Goal: Transaction & Acquisition: Purchase product/service

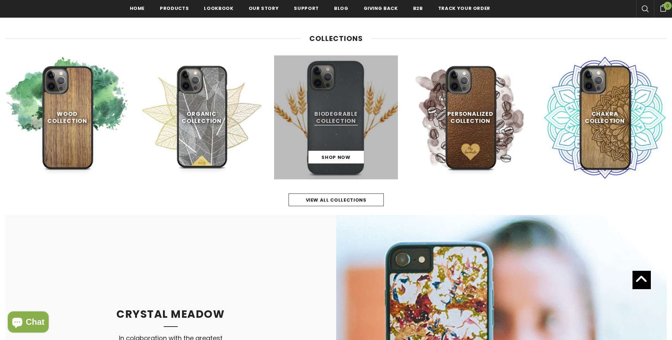
scroll to position [355, 0]
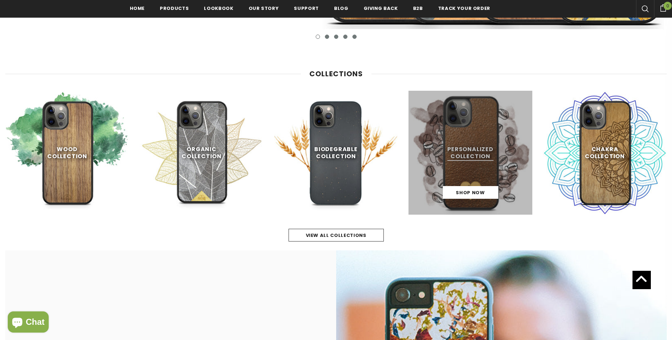
click at [497, 147] on link at bounding box center [471, 153] width 124 height 124
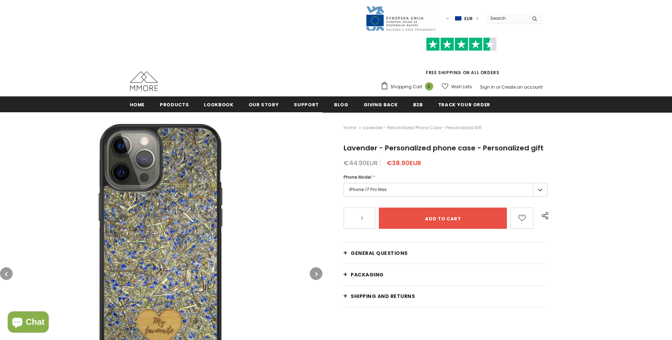
click at [376, 192] on label "iPhone 17 Pro Max" at bounding box center [446, 190] width 204 height 14
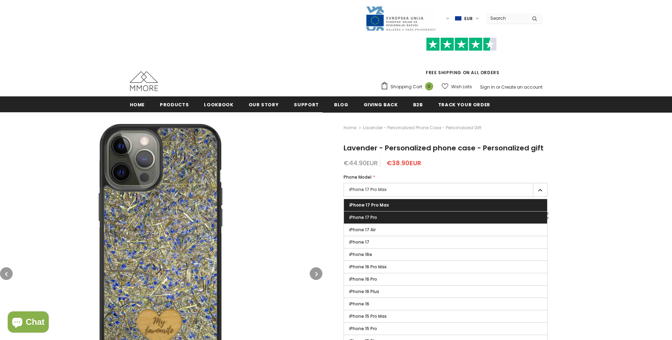
click at [377, 214] on label "iPhone 17 Pro" at bounding box center [445, 217] width 203 height 12
click at [0, 0] on input "iPhone 17 Pro" at bounding box center [0, 0] width 0 height 0
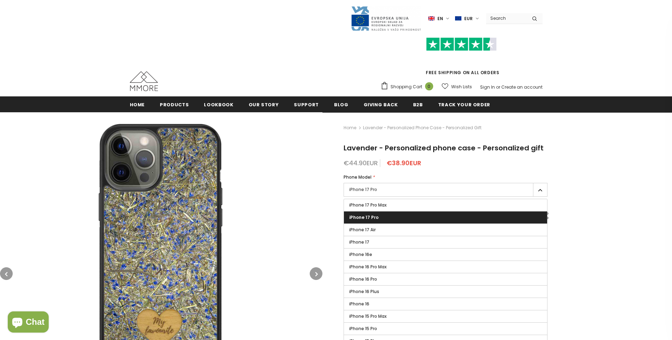
click at [302, 193] on img at bounding box center [161, 273] width 322 height 322
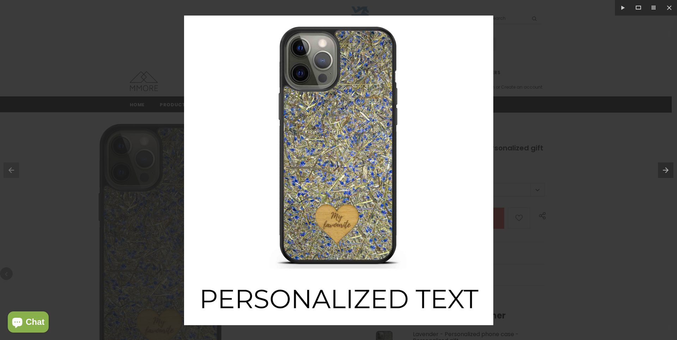
click at [581, 34] on div at bounding box center [338, 170] width 677 height 340
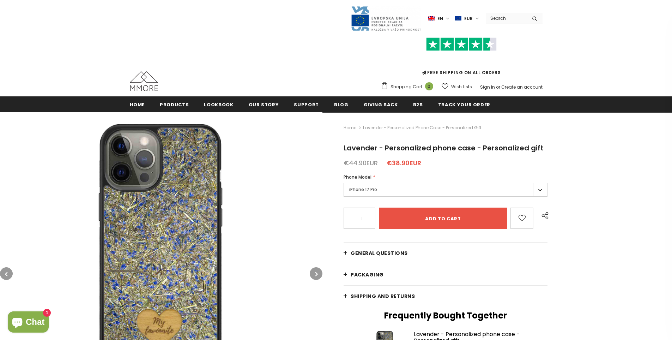
click at [373, 217] on div "1" at bounding box center [360, 217] width 32 height 21
click at [368, 217] on input "1" at bounding box center [360, 218] width 28 height 12
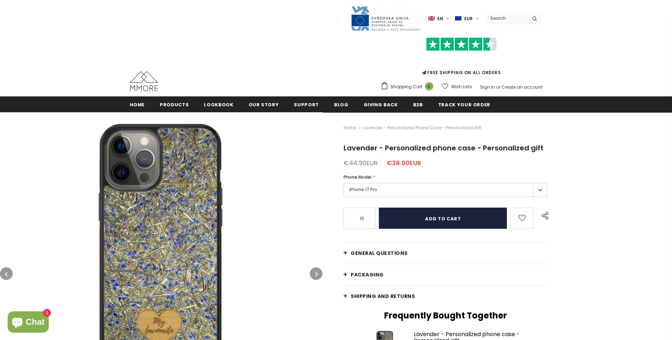
type input "10"
click at [384, 218] on input "Add to cart" at bounding box center [443, 217] width 128 height 21
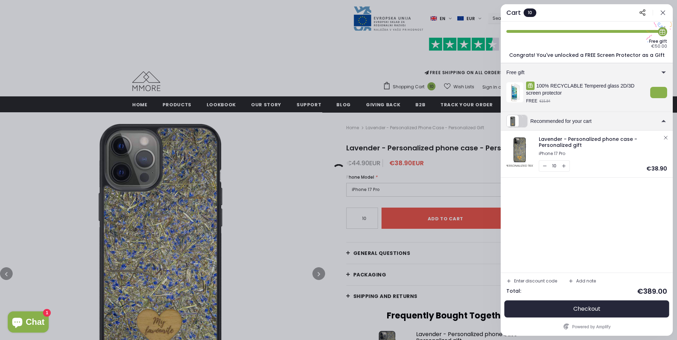
click at [560, 307] on button "Checkout" at bounding box center [587, 308] width 161 height 17
